Goal: Communication & Community: Answer question/provide support

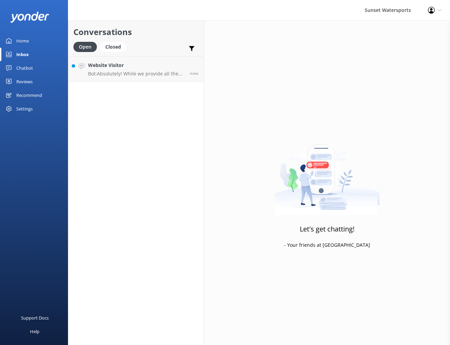
click at [137, 72] on p "Bot: Absolutely! While we provide all the necessary snorkeling gear on our tour…" at bounding box center [136, 74] width 97 height 6
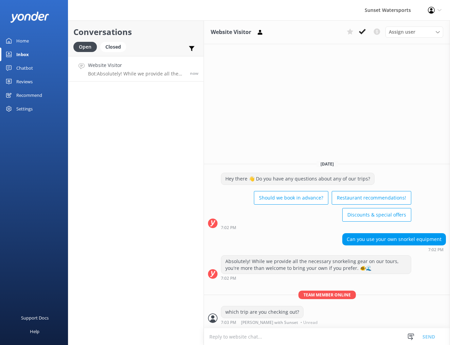
click at [112, 3] on div "Sunset Watersports Profile Settings Logout" at bounding box center [225, 10] width 450 height 20
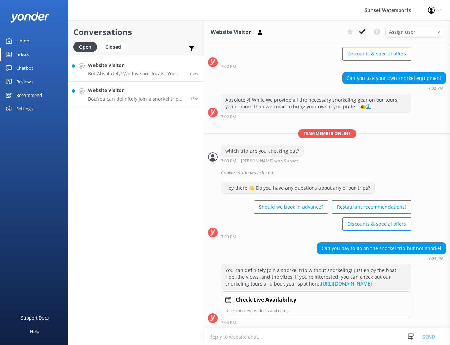
click at [140, 69] on div "Website Visitor Bot: Absolutely! We love our locals. You can find all the local…" at bounding box center [136, 68] width 97 height 15
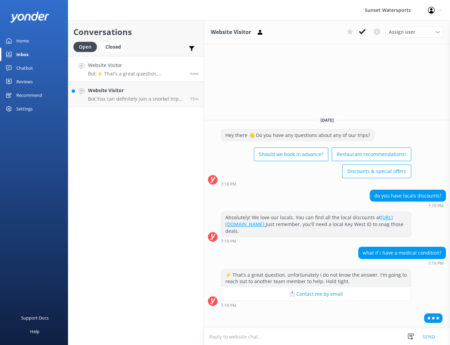
click at [247, 335] on textarea at bounding box center [327, 336] width 246 height 17
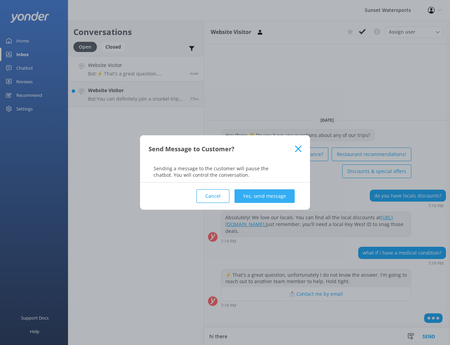
type textarea "hi there"
click at [274, 202] on button "Yes, send message" at bounding box center [264, 196] width 60 height 14
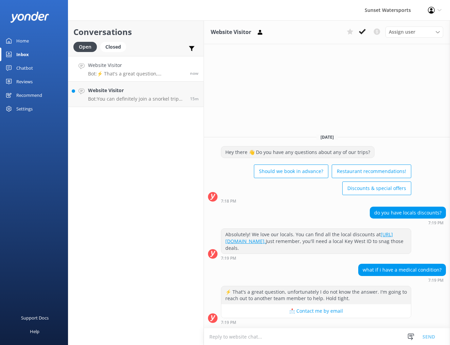
click at [260, 337] on textarea at bounding box center [327, 336] width 246 height 17
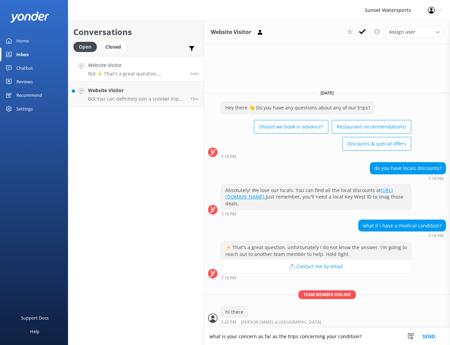
type textarea "what is your concern as far as the trips concerning your condition?"
